Goal: Transaction & Acquisition: Purchase product/service

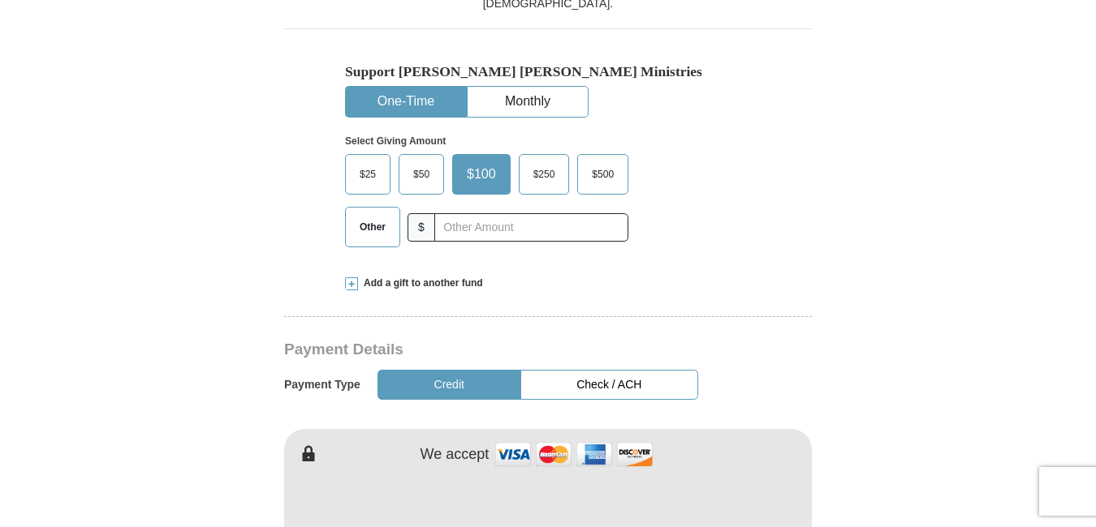
scroll to position [546, 0]
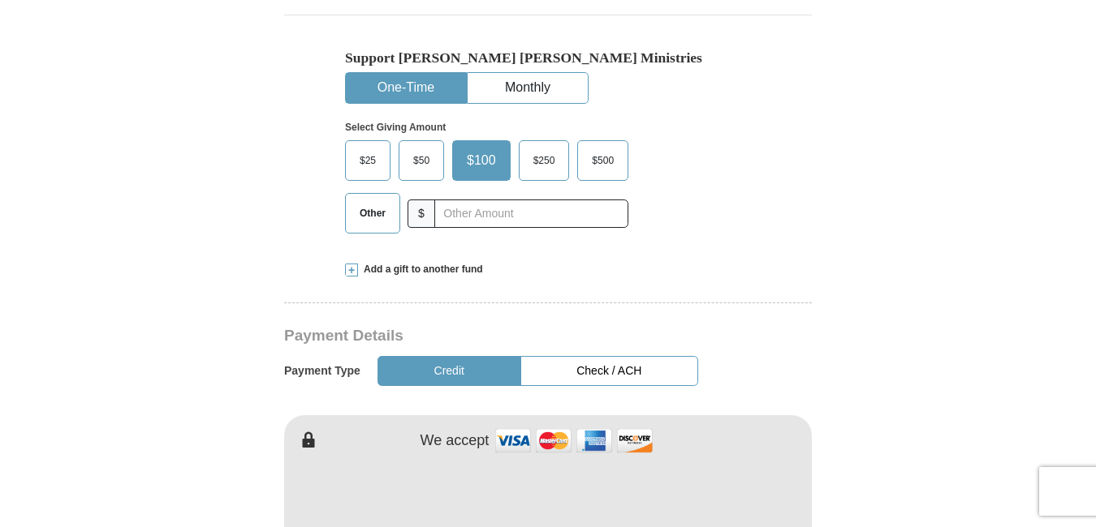
click at [424, 149] on span "$50" at bounding box center [421, 161] width 32 height 24
click at [0, 0] on input "$50" at bounding box center [0, 0] width 0 height 0
click at [587, 356] on button "Check / ACH" at bounding box center [609, 371] width 178 height 30
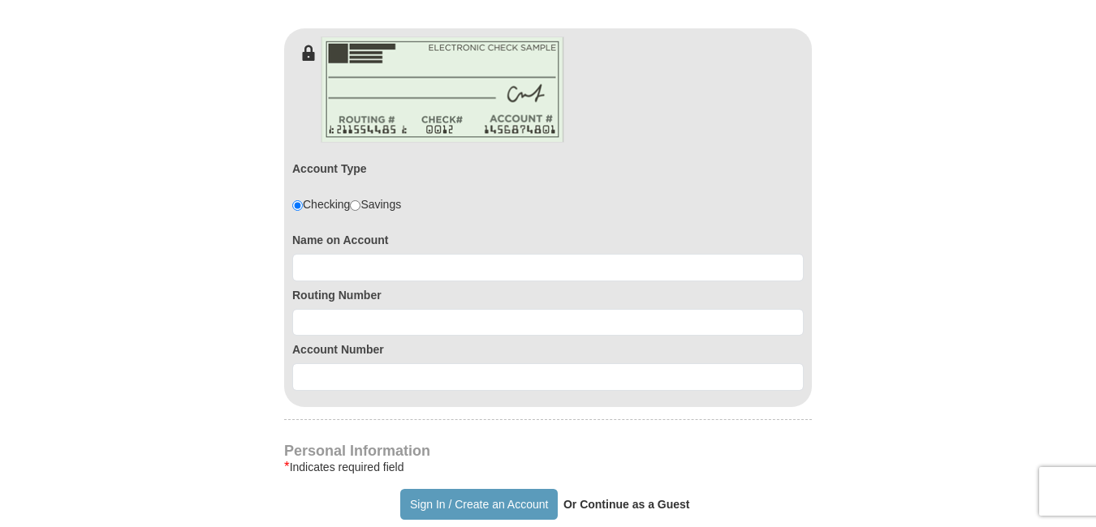
scroll to position [939, 0]
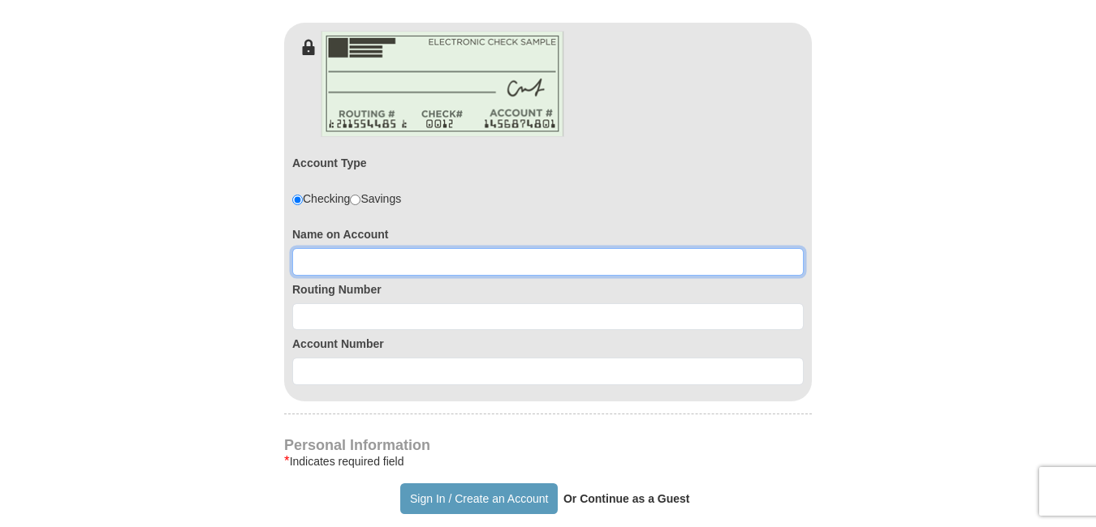
click at [365, 248] on input at bounding box center [547, 262] width 511 height 28
type input "Kimberly Hyman"
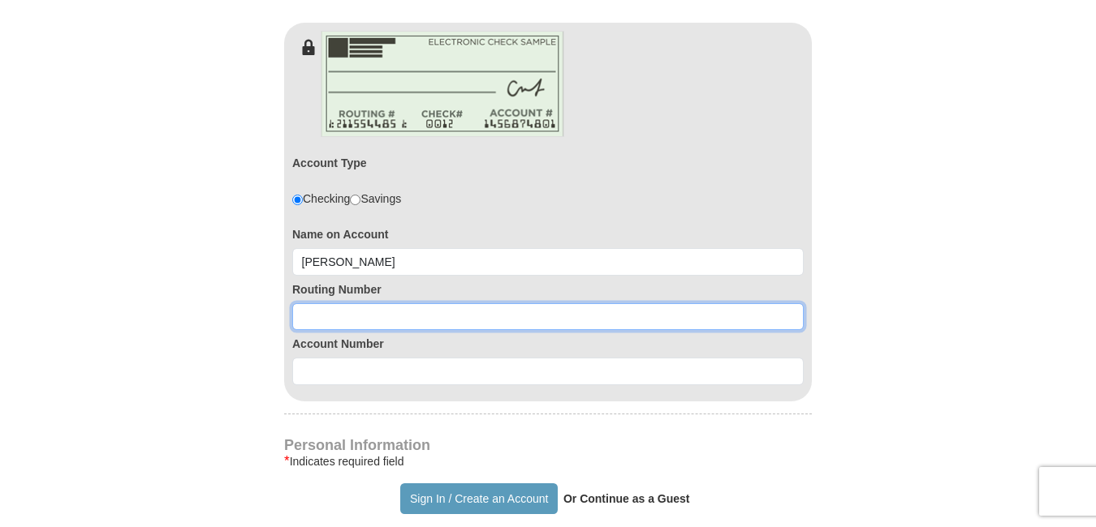
click at [345, 304] on input at bounding box center [547, 318] width 511 height 28
type input "274974878"
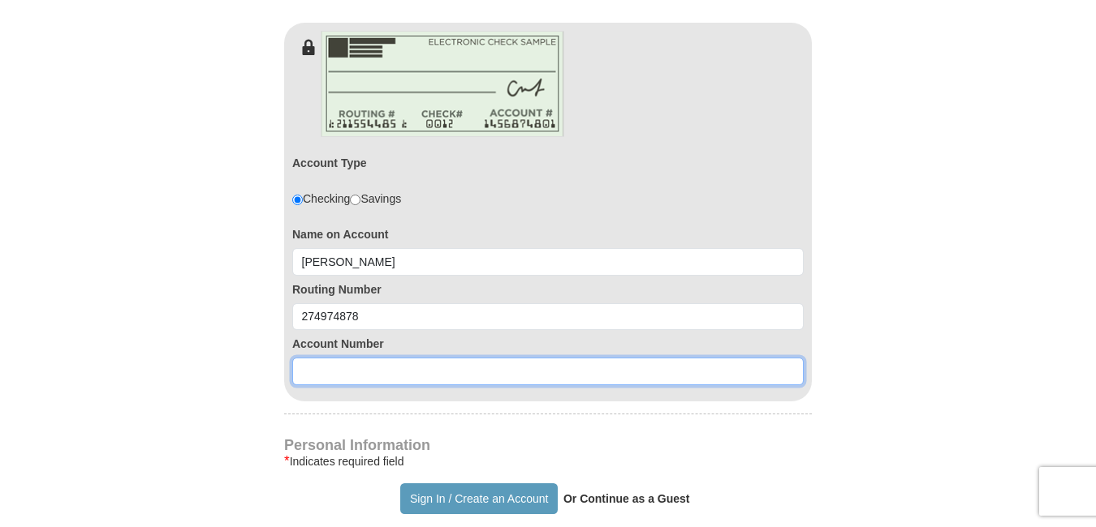
click at [342, 358] on input at bounding box center [547, 372] width 511 height 28
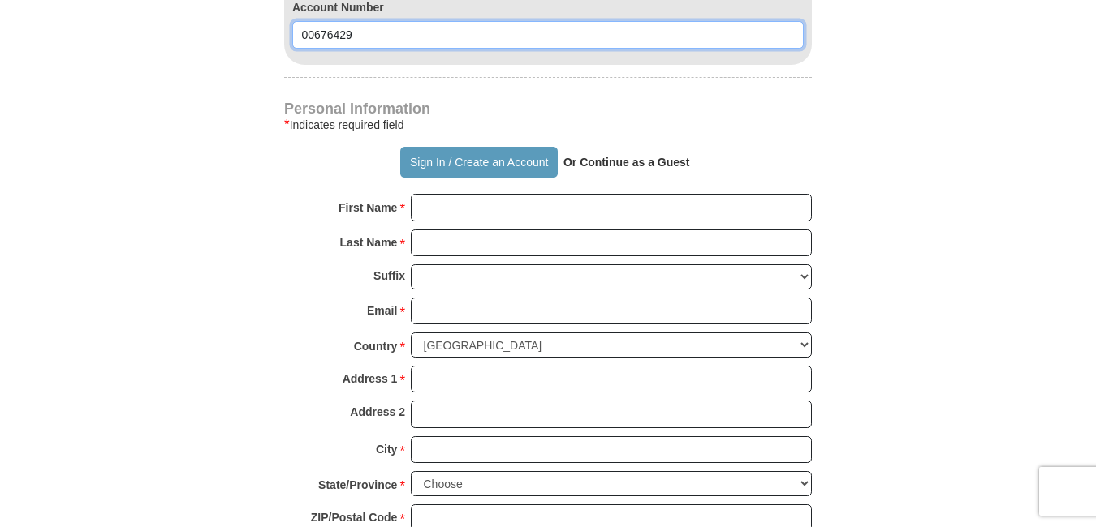
scroll to position [1311, 0]
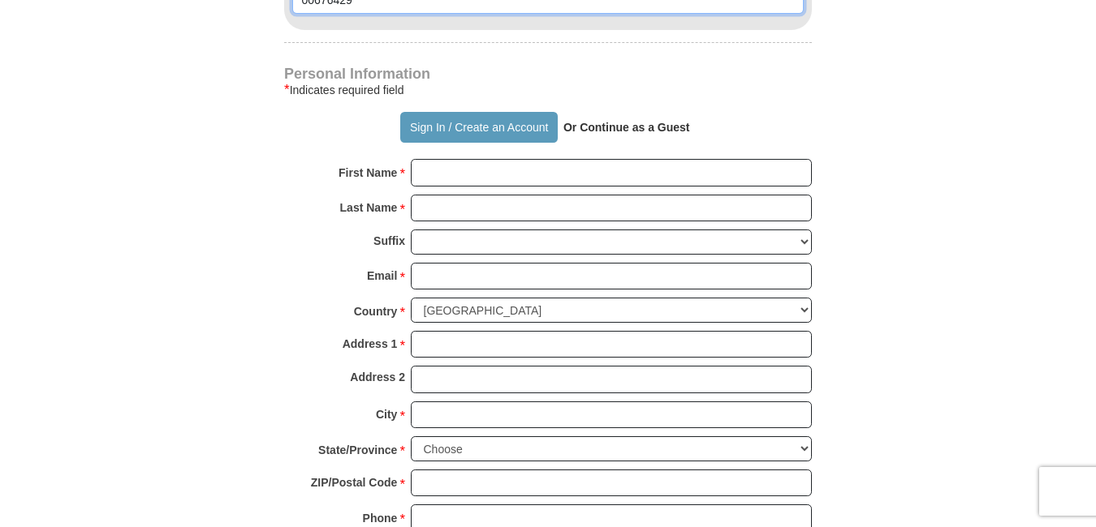
type input "00676429"
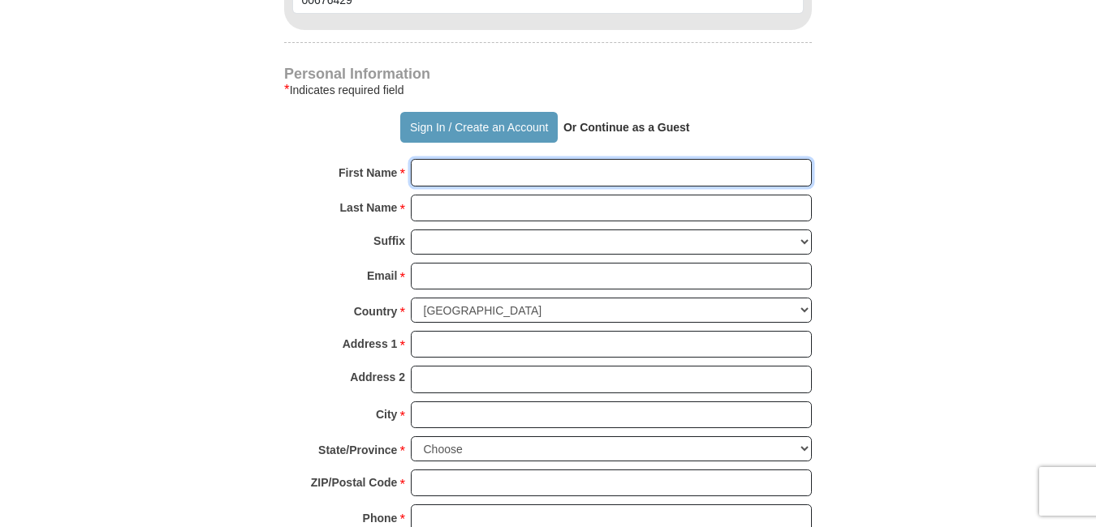
click at [456, 159] on input "First Name *" at bounding box center [611, 173] width 401 height 28
type input "Kimberly"
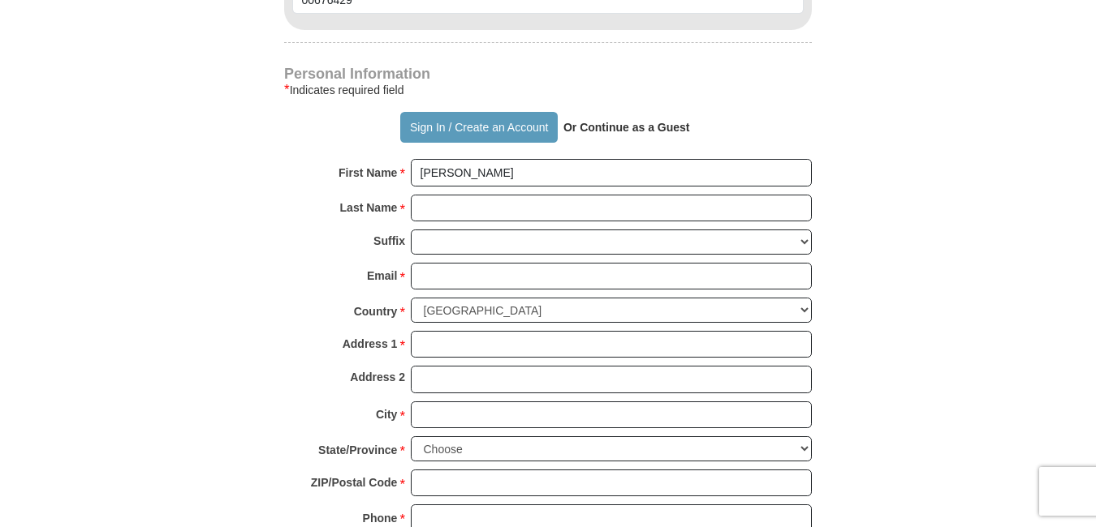
type input "50.00"
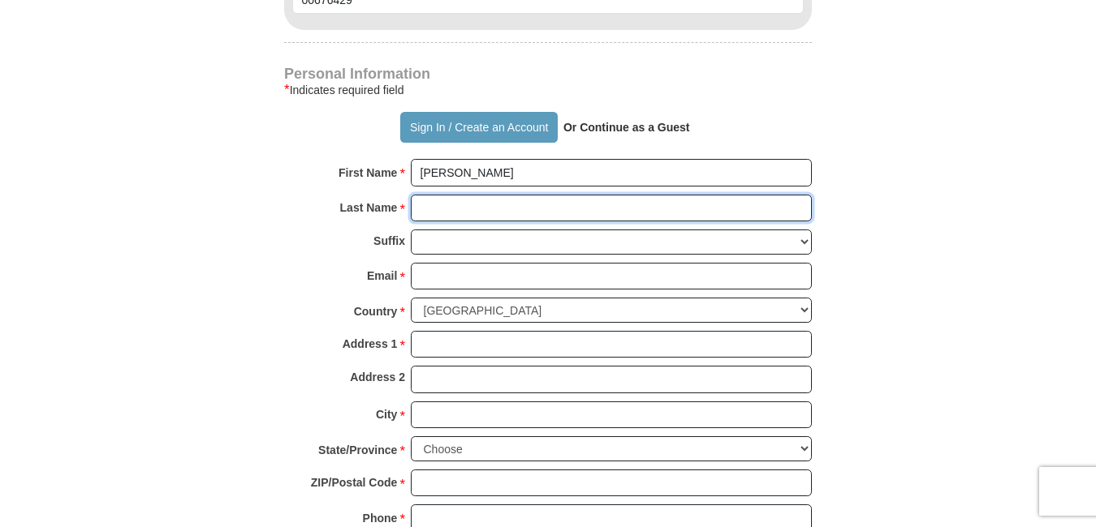
type input "Hyman"
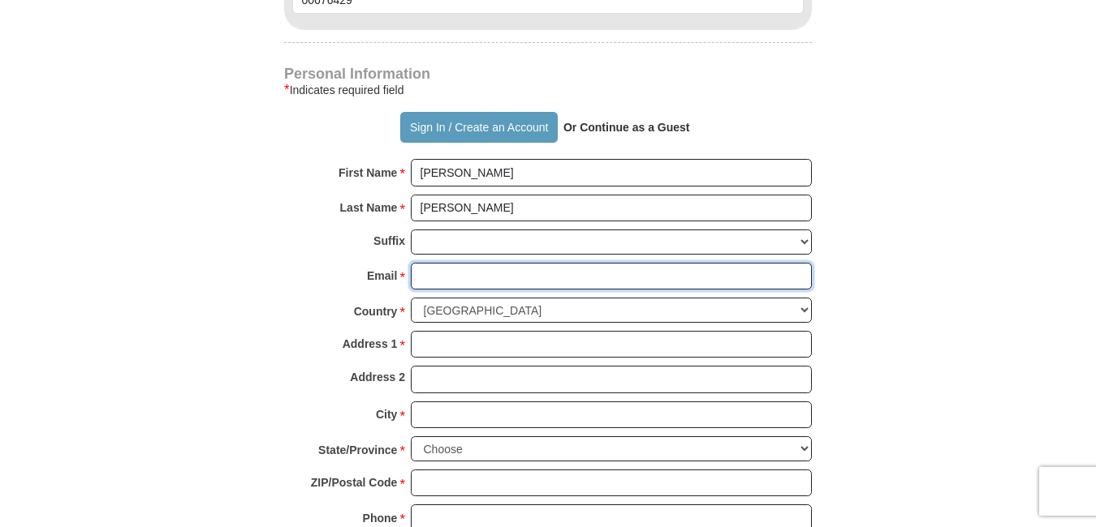
type input "hymankim@yahoo.com"
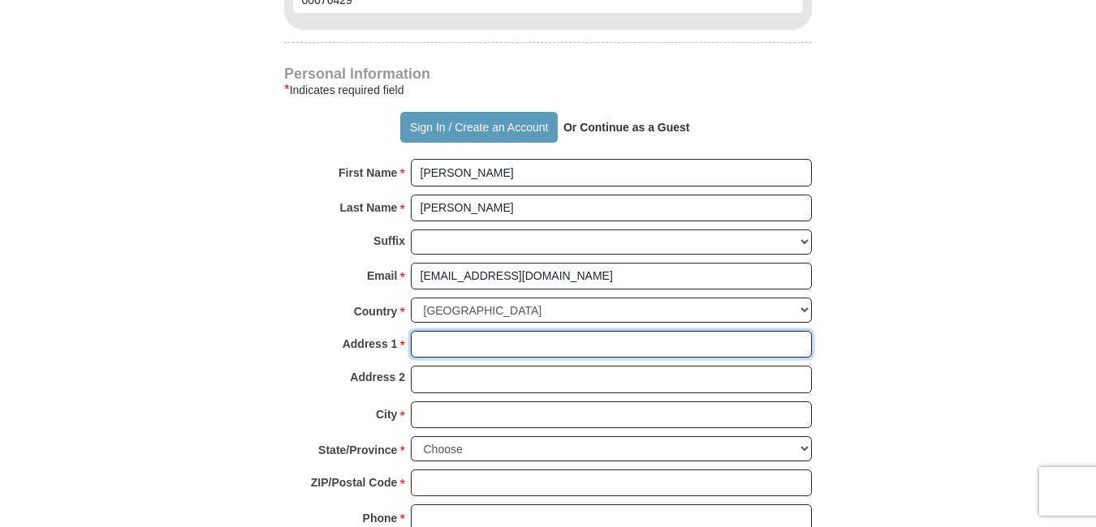
type input "104 E Summit Street"
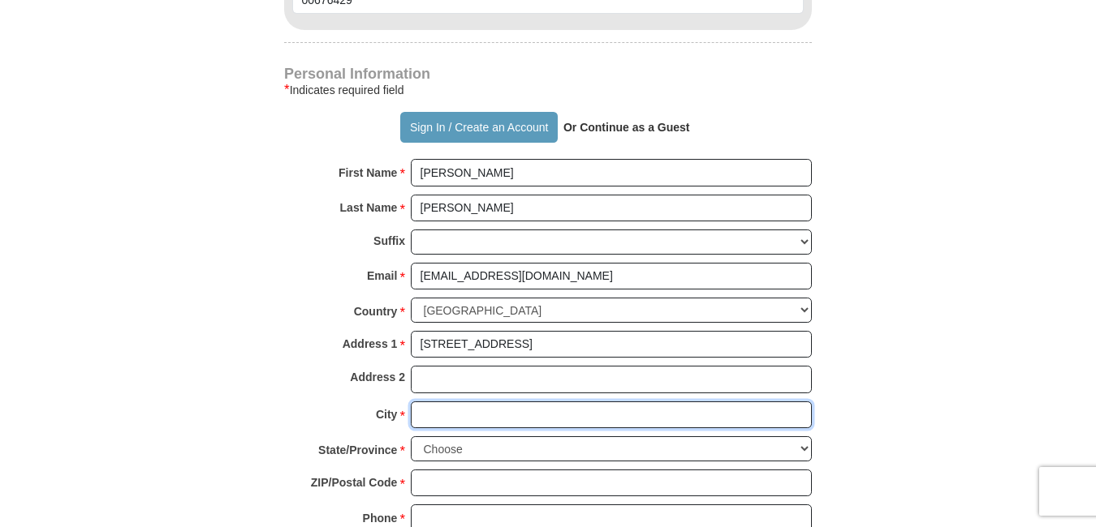
type input "Not of Hispanic/Latino Origin"
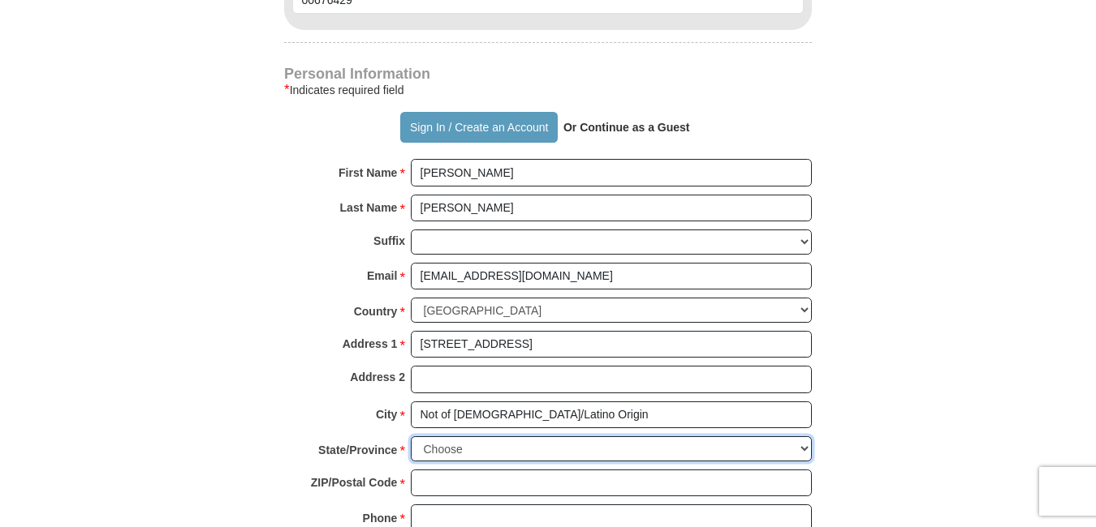
select select "IN"
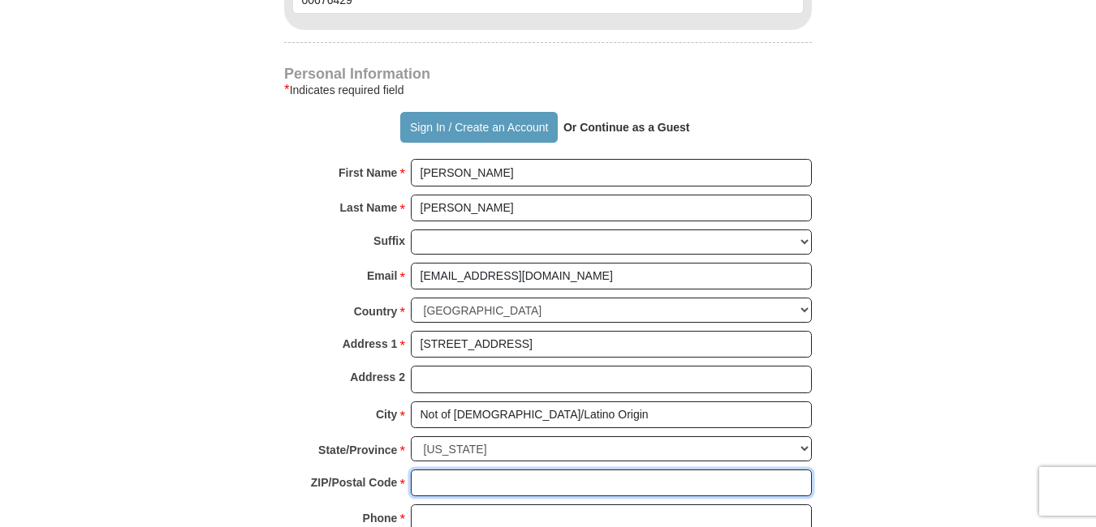
type input "46923"
type input "7654904999"
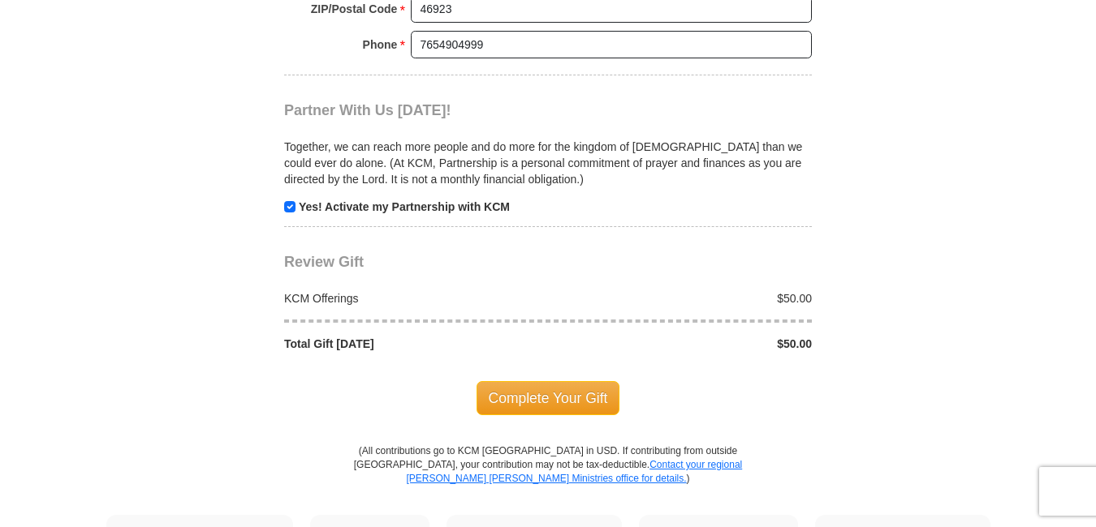
scroll to position [1826, 0]
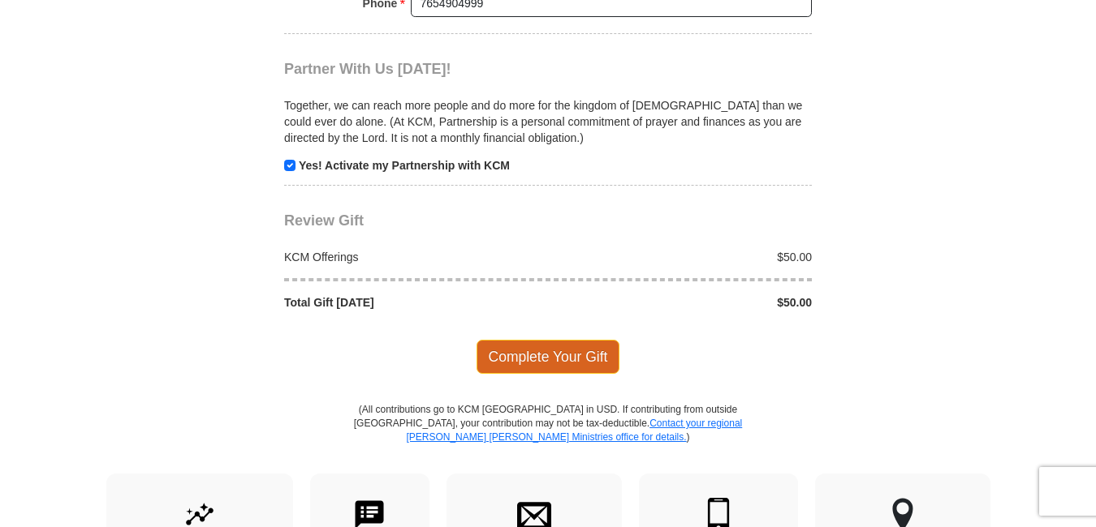
click at [558, 340] on span "Complete Your Gift" at bounding box center [548, 357] width 144 height 34
